Goal: Information Seeking & Learning: Check status

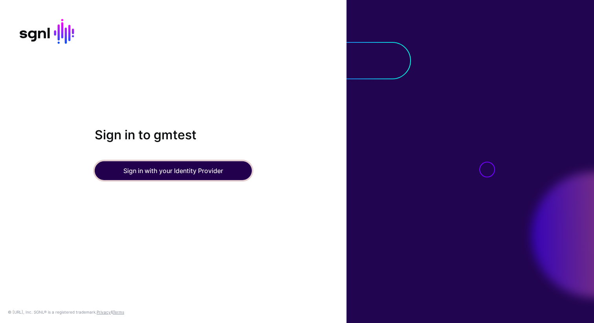
click at [165, 173] on button "Sign in with your Identity Provider" at bounding box center [173, 170] width 157 height 19
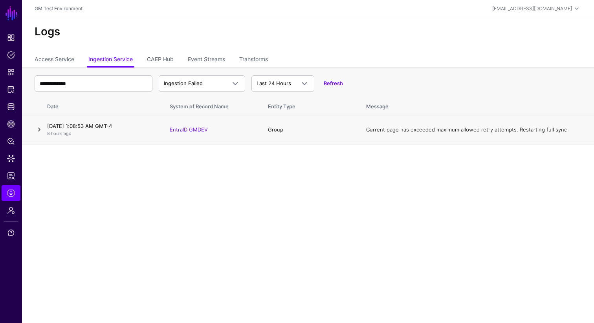
click at [40, 130] on link at bounding box center [39, 129] width 9 height 9
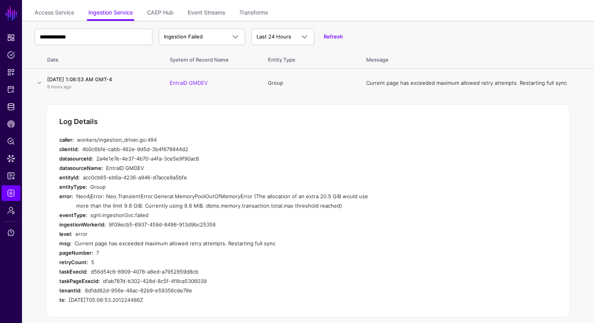
scroll to position [57, 0]
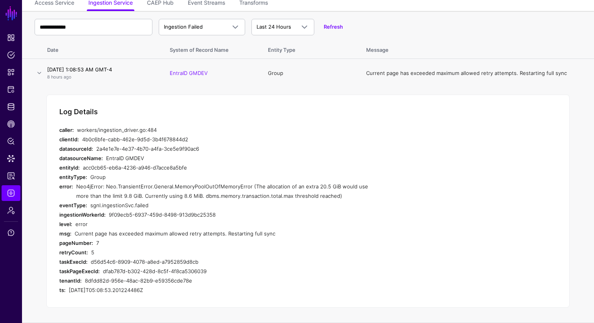
click at [59, 111] on div "Log Details" at bounding box center [79, 112] width 48 height 9
drag, startPoint x: 59, startPoint y: 111, endPoint x: 168, endPoint y: 296, distance: 215.0
click at [168, 296] on div "Log Details caller: workers/ingestion_driver.go:484 clientId: 4b0c6bfe-cabb-462…" at bounding box center [307, 202] width 523 height 214
copy div "Log Details caller: workers/ingestion_driver.go:484 clientId: 4b0c6bfe-cabb-462…"
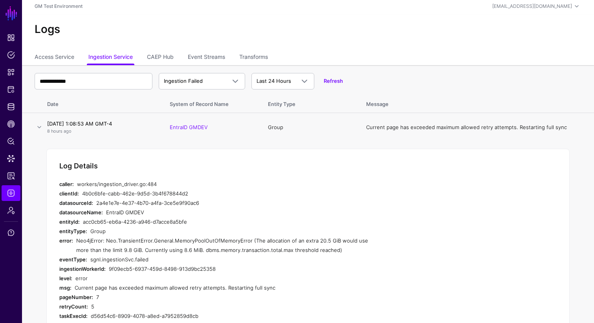
scroll to position [0, 0]
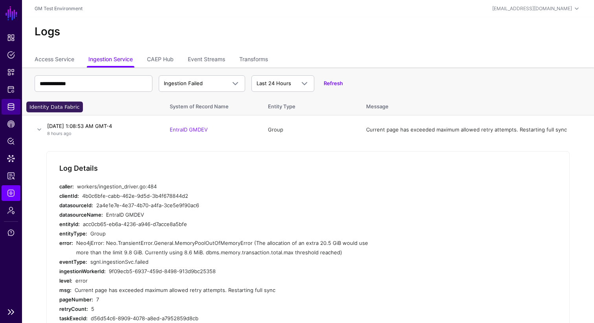
click at [13, 110] on span "Identity Data Fabric" at bounding box center [11, 107] width 8 height 8
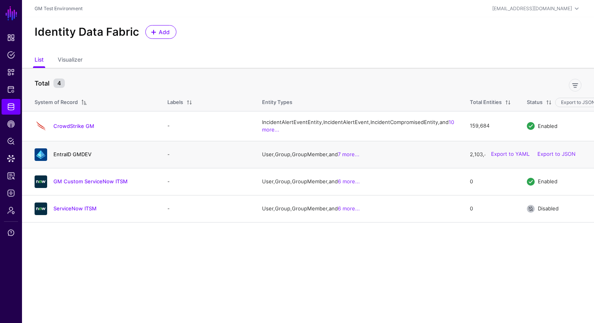
click at [78, 158] on link "EntraID GMDEV" at bounding box center [72, 154] width 38 height 6
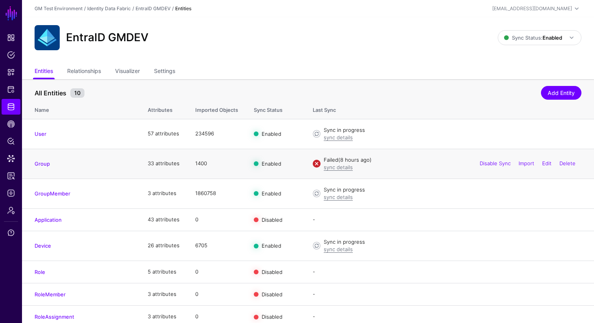
click at [194, 164] on td "1400" at bounding box center [216, 164] width 59 height 30
click at [197, 164] on td "1400" at bounding box center [216, 164] width 59 height 30
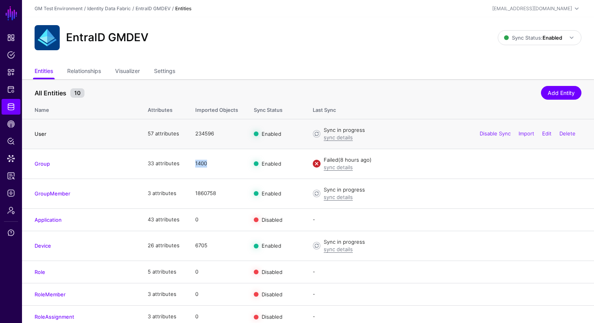
click at [40, 133] on link "User" at bounding box center [41, 134] width 12 height 6
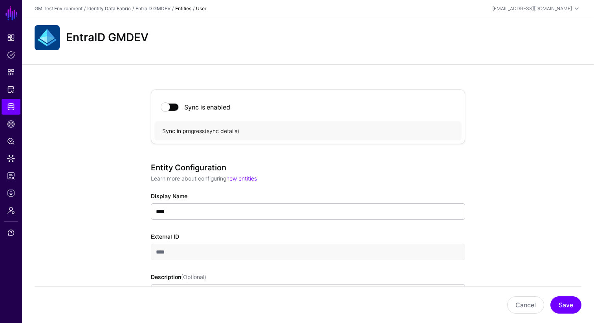
click at [222, 131] on link "sync details" at bounding box center [222, 131] width 31 height 7
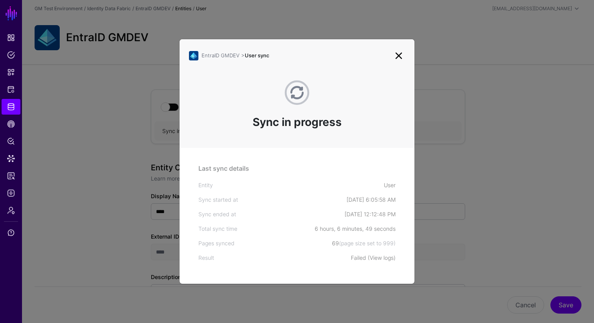
click at [385, 260] on link "View logs" at bounding box center [382, 258] width 24 height 7
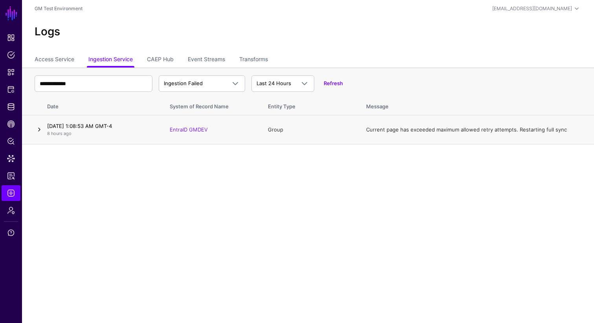
click at [39, 130] on link at bounding box center [39, 129] width 9 height 9
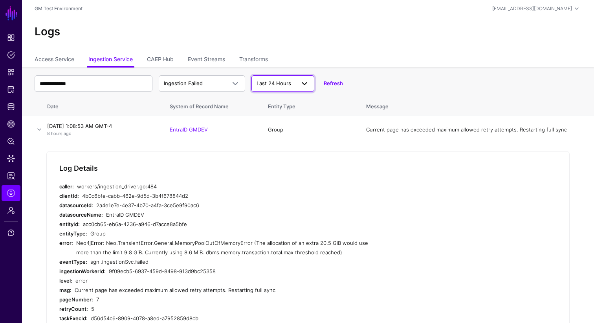
click at [306, 83] on span at bounding box center [304, 83] width 9 height 9
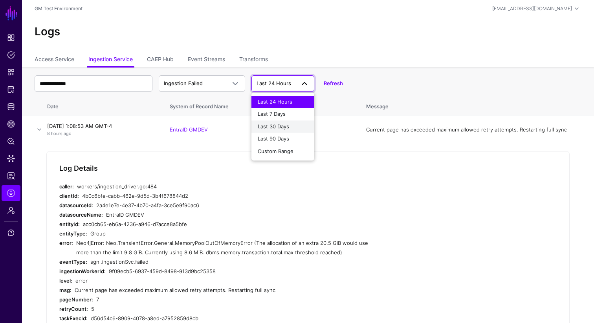
click at [282, 128] on span "Last 30 Days" at bounding box center [273, 126] width 31 height 6
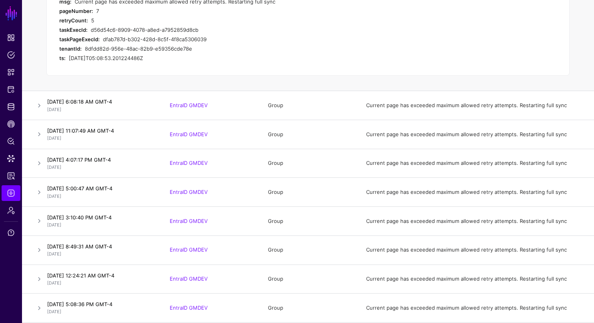
scroll to position [293, 0]
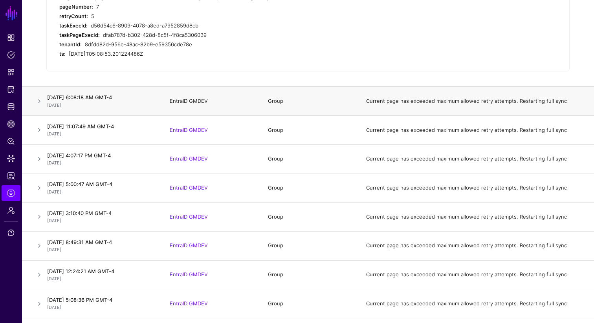
click at [187, 103] on link "EntraID GMDEV" at bounding box center [189, 101] width 38 height 6
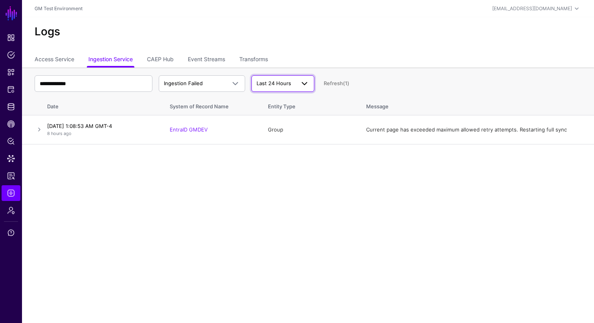
click at [275, 86] on span "Last 24 Hours" at bounding box center [274, 83] width 35 height 6
click at [275, 114] on span "Last 7 Days" at bounding box center [272, 114] width 28 height 6
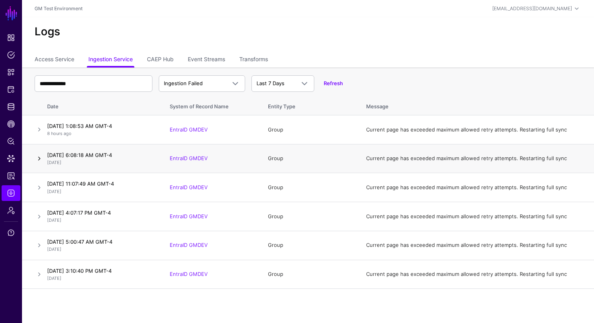
click at [38, 160] on link at bounding box center [39, 158] width 9 height 9
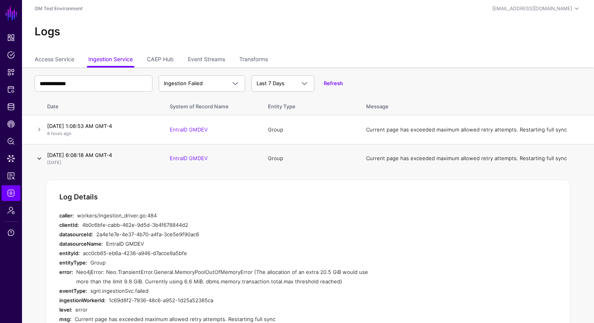
click at [38, 160] on link at bounding box center [39, 158] width 9 height 9
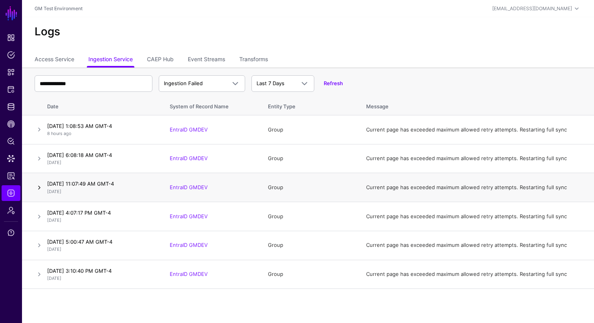
click at [39, 188] on link at bounding box center [39, 187] width 9 height 9
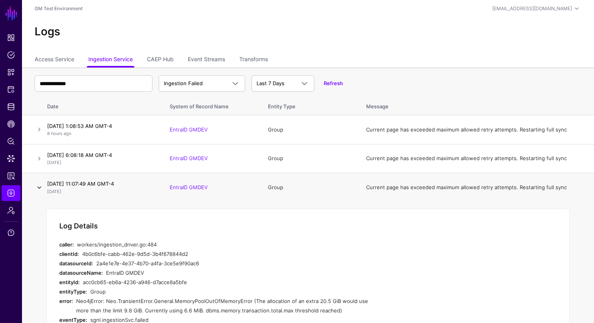
click at [39, 188] on link at bounding box center [39, 187] width 9 height 9
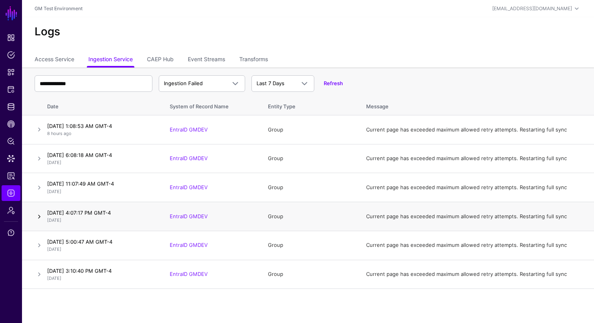
click at [38, 215] on link at bounding box center [39, 216] width 9 height 9
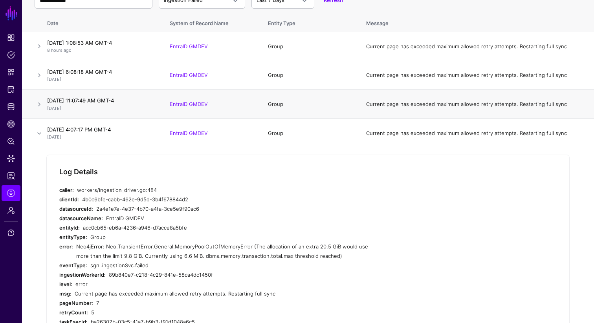
scroll to position [88, 0]
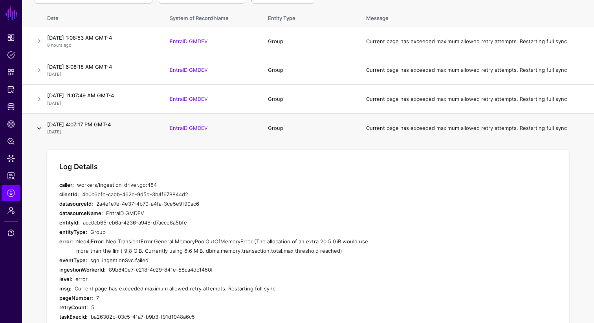
click at [38, 127] on link at bounding box center [39, 128] width 9 height 9
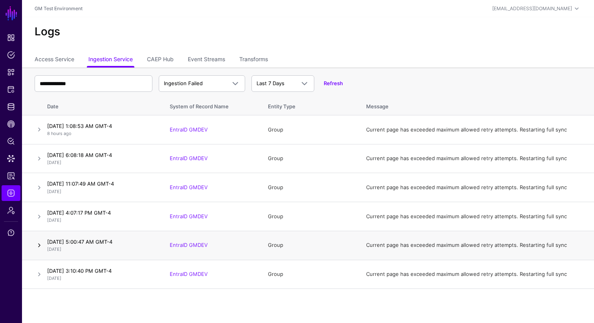
click at [40, 244] on link at bounding box center [39, 245] width 9 height 9
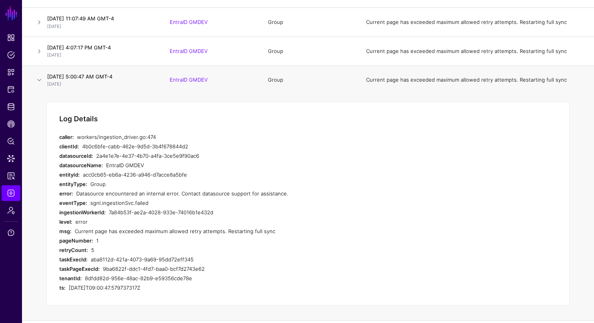
scroll to position [192, 0]
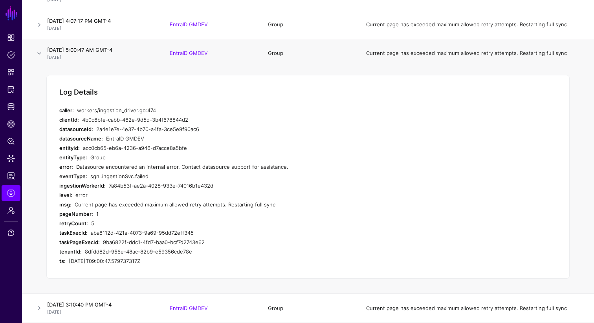
drag, startPoint x: 60, startPoint y: 93, endPoint x: 161, endPoint y: 261, distance: 195.8
click at [161, 261] on div "Log Details caller: workers/ingestion_driver.go:474 clientId: 4b0c6bfe-cabb-462…" at bounding box center [307, 177] width 523 height 204
copy div "Log Details caller: workers/ingestion_driver.go:474 clientId: 4b0c6bfe-cabb-462…"
click at [38, 53] on link at bounding box center [39, 53] width 9 height 9
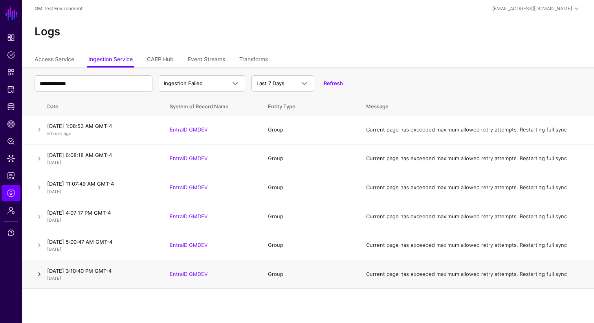
click at [40, 274] on link at bounding box center [39, 274] width 9 height 9
click at [307, 84] on span at bounding box center [304, 83] width 9 height 9
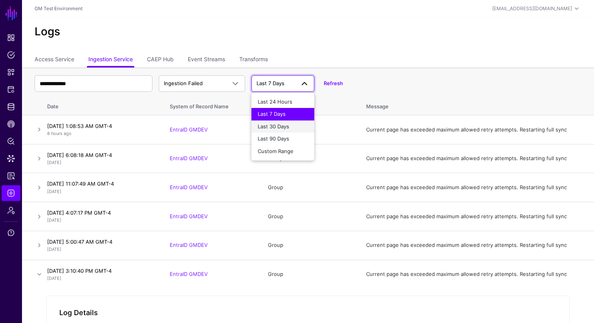
click at [281, 123] on span "Last 30 Days" at bounding box center [273, 126] width 31 height 6
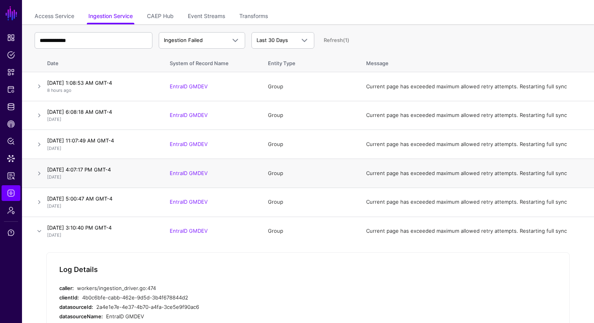
scroll to position [64, 0]
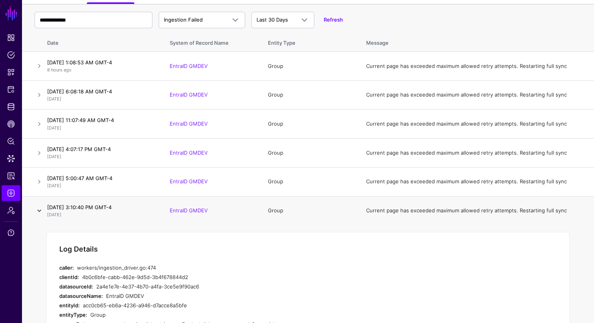
click at [40, 211] on link at bounding box center [39, 210] width 9 height 9
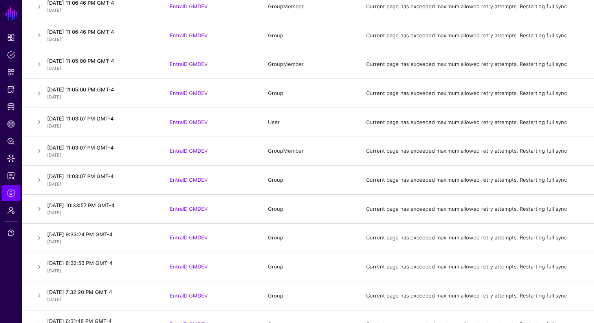
scroll to position [1687, 0]
click at [39, 208] on link at bounding box center [39, 208] width 9 height 9
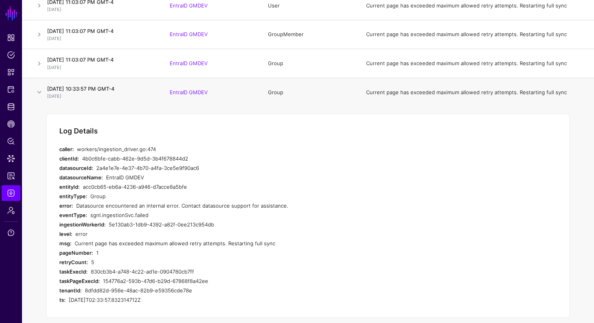
scroll to position [1792, 0]
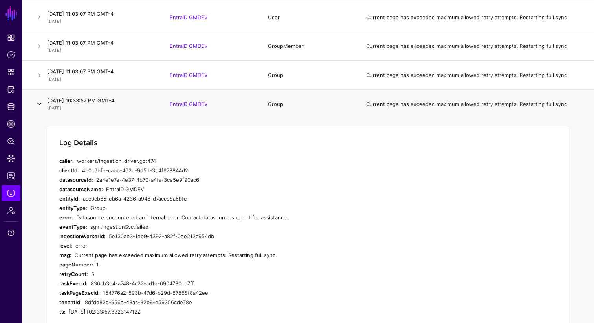
click at [39, 103] on link at bounding box center [39, 103] width 9 height 9
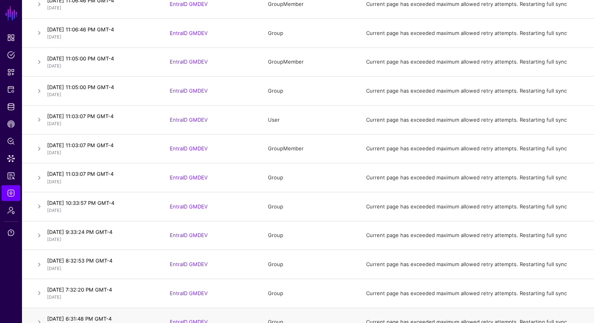
scroll to position [1670, 0]
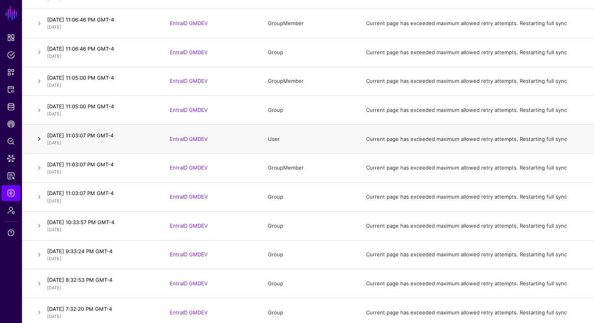
click at [40, 139] on link at bounding box center [39, 138] width 9 height 9
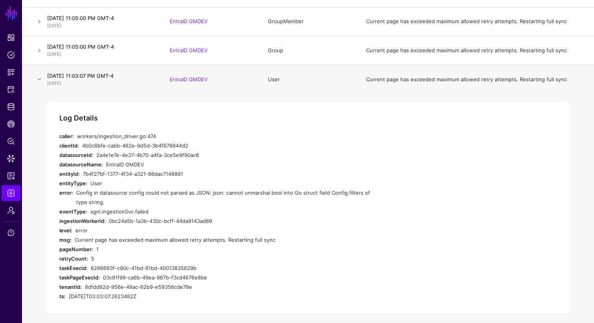
scroll to position [1737, 0]
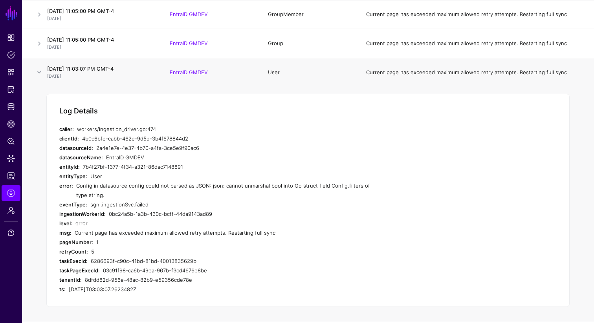
drag, startPoint x: 60, startPoint y: 111, endPoint x: 160, endPoint y: 295, distance: 209.2
click at [160, 295] on div "Log Details caller: workers/ingestion_driver.go:474 clientId: 4b0c6bfe-cabb-462…" at bounding box center [307, 201] width 523 height 214
copy div "Log Details caller: workers/ingestion_driver.go:474 clientId: 4b0c6bfe-cabb-462…"
click at [271, 148] on div "2a4e1e7e-4e37-4b70-a4fa-3ce5e9f90ac6" at bounding box center [234, 147] width 277 height 9
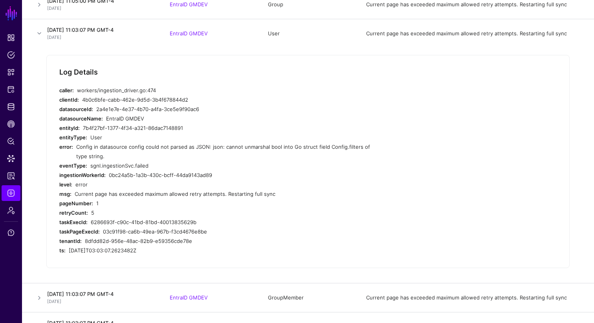
scroll to position [1776, 0]
click at [40, 33] on link at bounding box center [39, 32] width 9 height 9
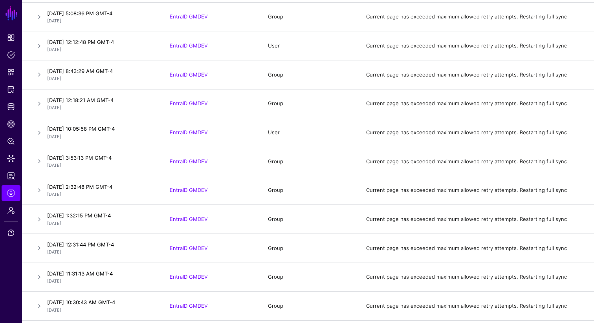
scroll to position [337, 0]
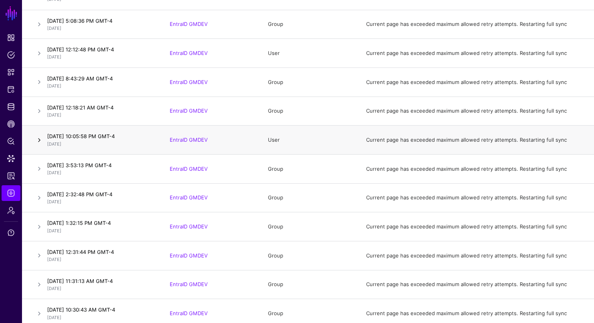
click at [40, 139] on link at bounding box center [39, 140] width 9 height 9
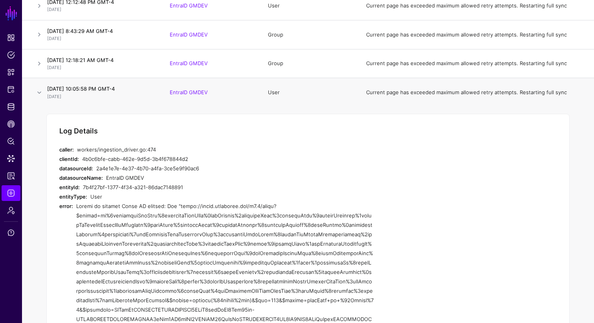
scroll to position [381, 0]
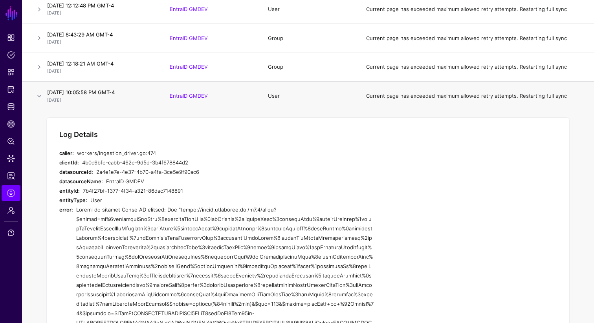
click at [59, 134] on h5 "Log Details" at bounding box center [78, 134] width 39 height 9
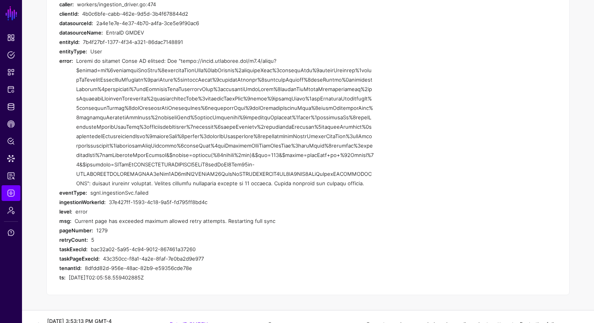
scroll to position [531, 0]
drag, startPoint x: 59, startPoint y: 134, endPoint x: 161, endPoint y: 284, distance: 181.3
click at [161, 284] on div "Log Details caller: workers/ingestion_driver.go:474 clientId: 4b0c6bfe-cabb-462…" at bounding box center [307, 131] width 523 height 327
copy div "Log Details caller: workers/ingestion_driver.go:474 clientId: 4b0c6bfe-cabb-462…"
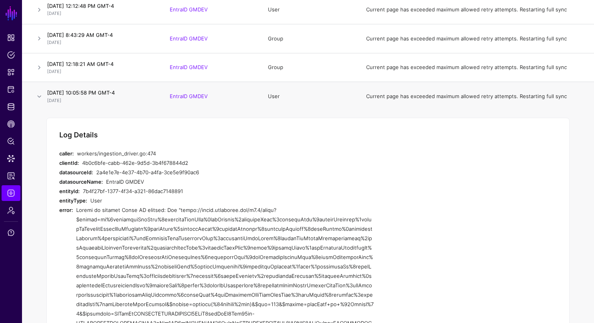
scroll to position [377, 0]
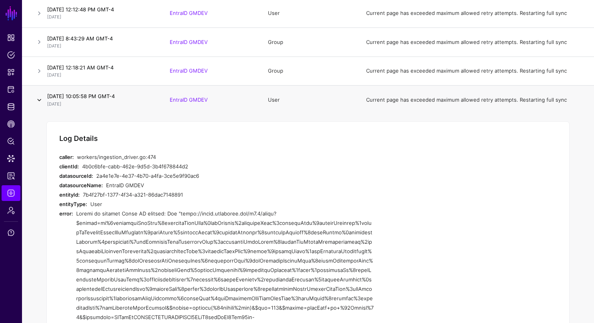
click at [39, 100] on link at bounding box center [39, 99] width 9 height 9
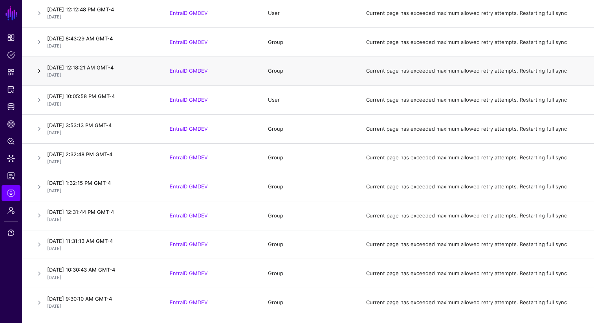
click at [39, 72] on link at bounding box center [39, 70] width 9 height 9
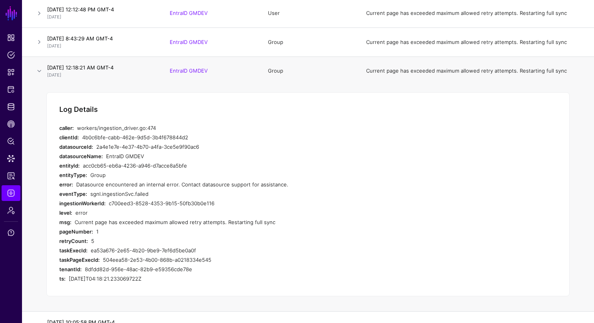
drag, startPoint x: 60, startPoint y: 108, endPoint x: 179, endPoint y: 286, distance: 214.4
click at [179, 286] on div "Log Details caller: workers/ingestion_driver.go:474 clientId: 4b0c6bfe-cabb-462…" at bounding box center [307, 194] width 523 height 204
copy div "Log Details caller: workers/ingestion_driver.go:474 clientId: 4b0c6bfe-cabb-462…"
click at [38, 72] on link at bounding box center [39, 70] width 9 height 9
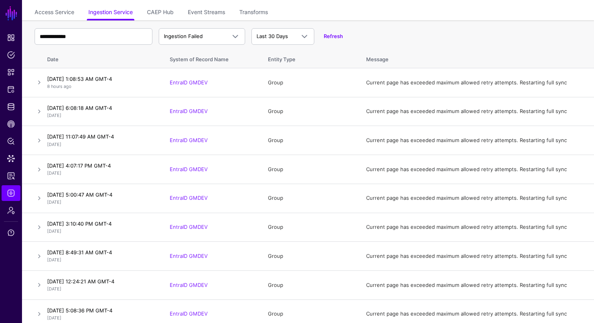
scroll to position [41, 0]
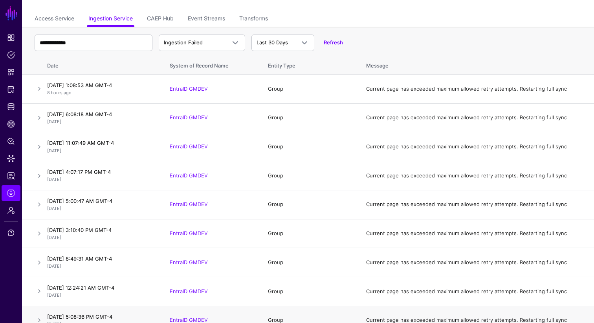
drag, startPoint x: 47, startPoint y: 64, endPoint x: 228, endPoint y: 317, distance: 311.4
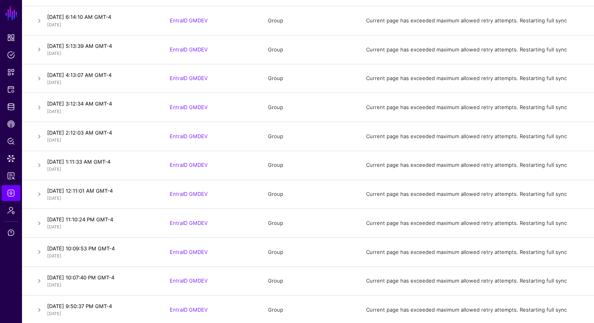
scroll to position [2398, 0]
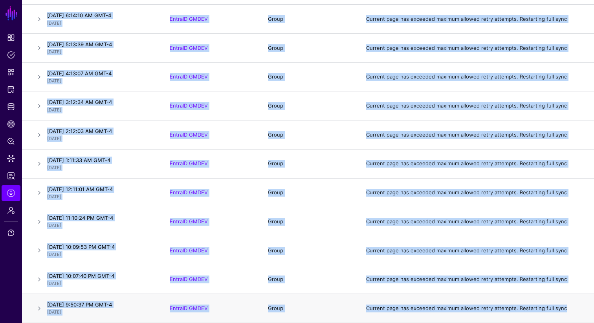
click at [561, 309] on td "Current page has exceeded maximum allowed retry attempts. Restarting full sync" at bounding box center [476, 308] width 236 height 29
copy table "Date System of Record Name Entity Type Message [DATE] 1:08:53 AM GMT-4 8 hours …"
